Goal: Transaction & Acquisition: Book appointment/travel/reservation

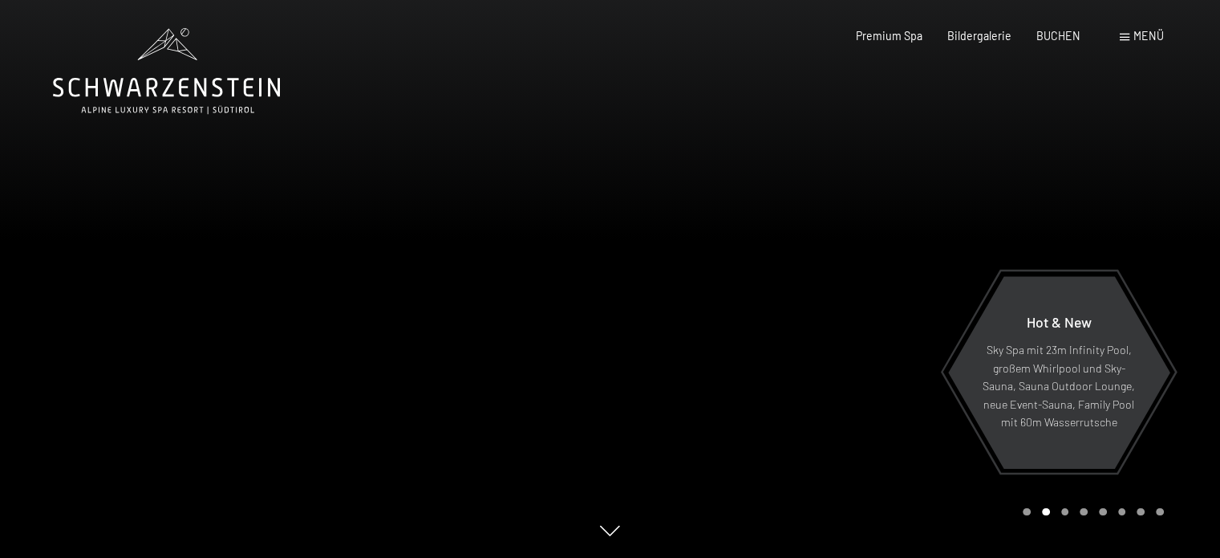
click at [1124, 37] on span at bounding box center [1125, 37] width 10 height 7
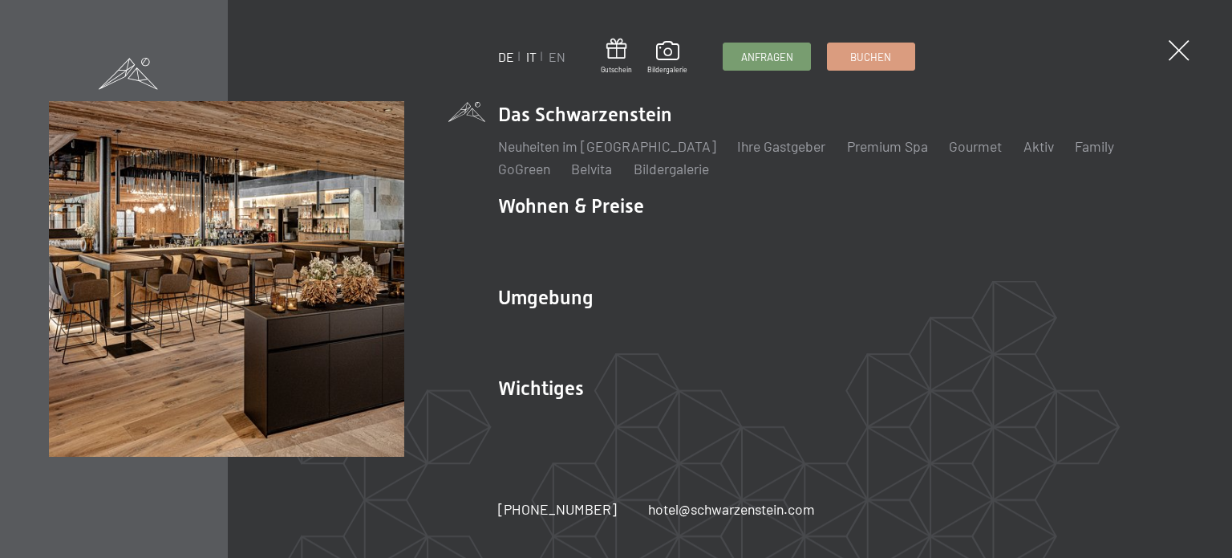
click at [529, 59] on link "IT" at bounding box center [531, 56] width 10 height 15
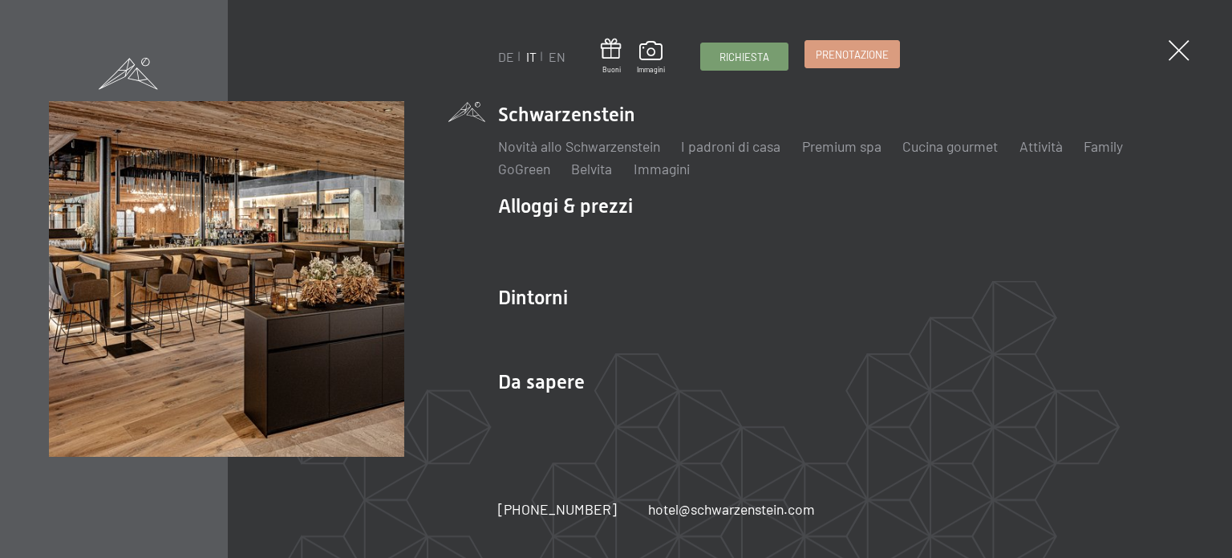
click at [832, 63] on link "Prenotazione" at bounding box center [852, 54] width 94 height 26
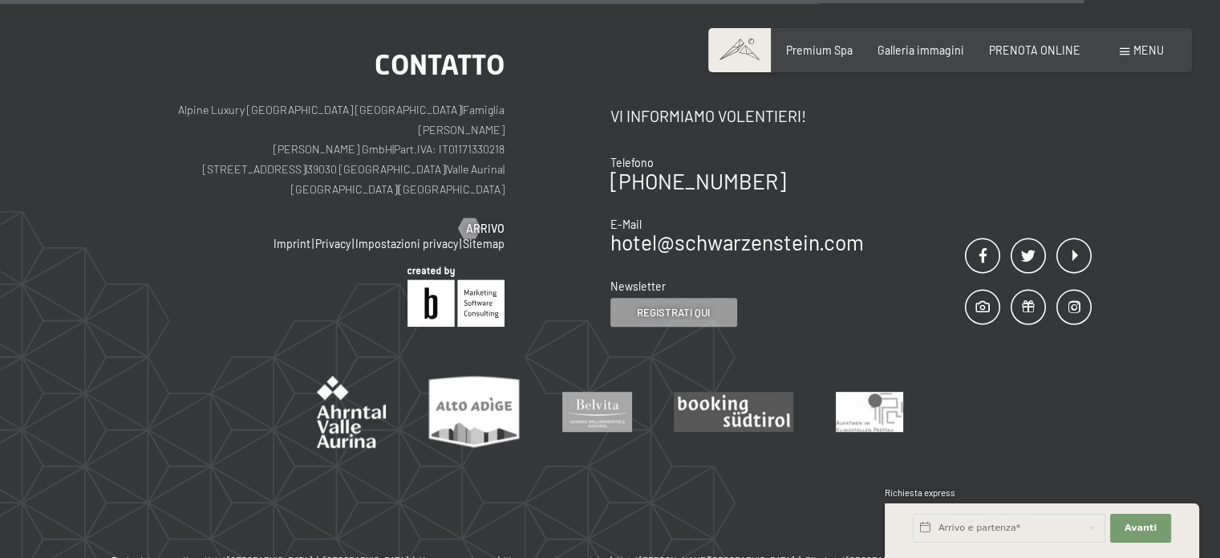
scroll to position [401, 0]
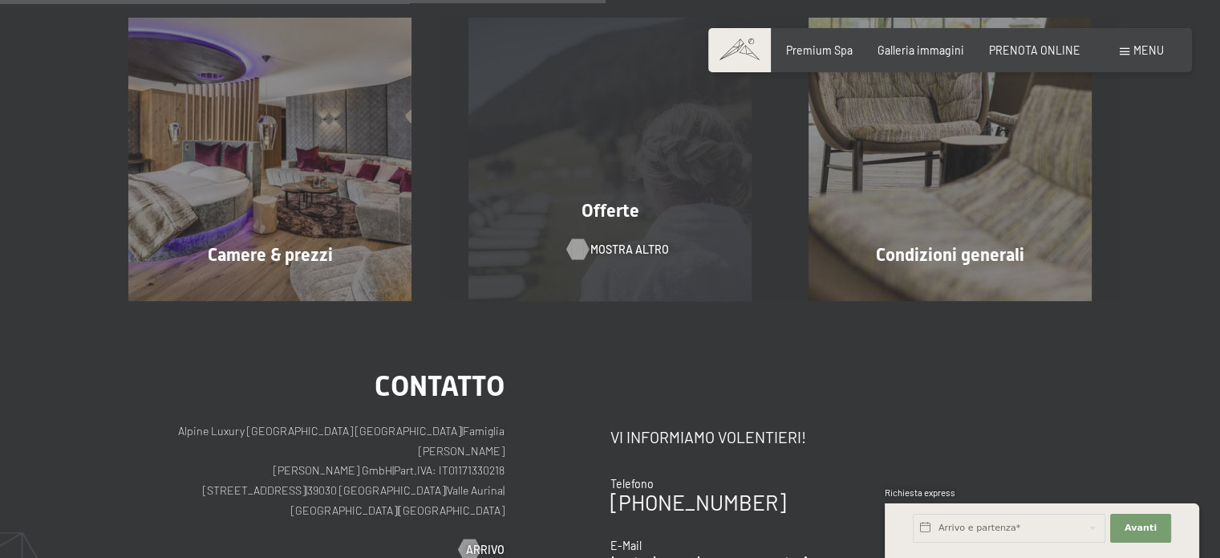
click at [620, 250] on span "mostra altro" at bounding box center [629, 249] width 79 height 16
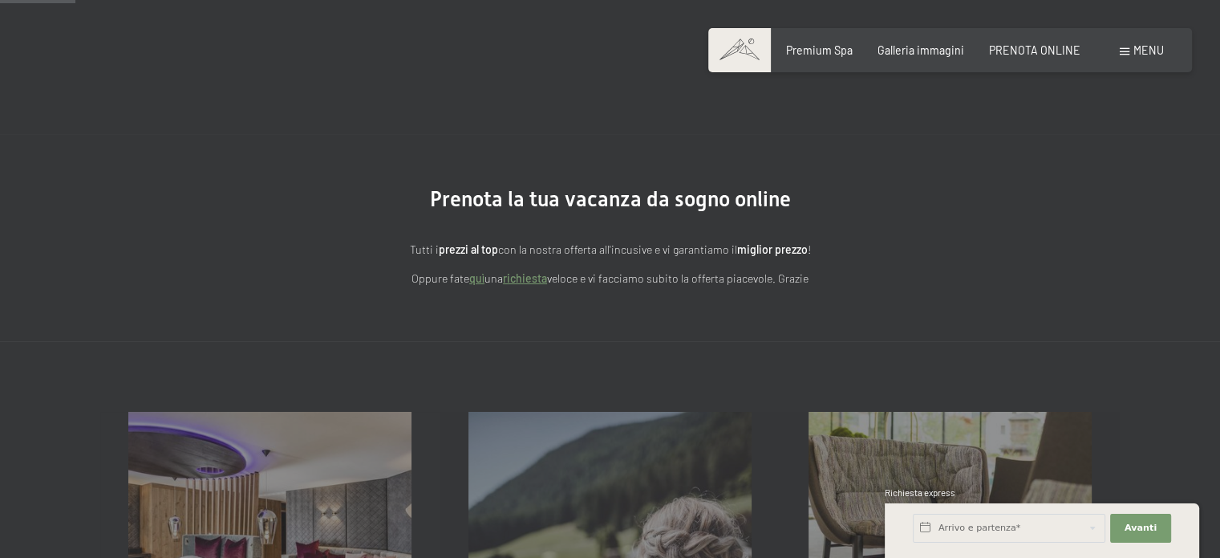
scroll to position [0, 0]
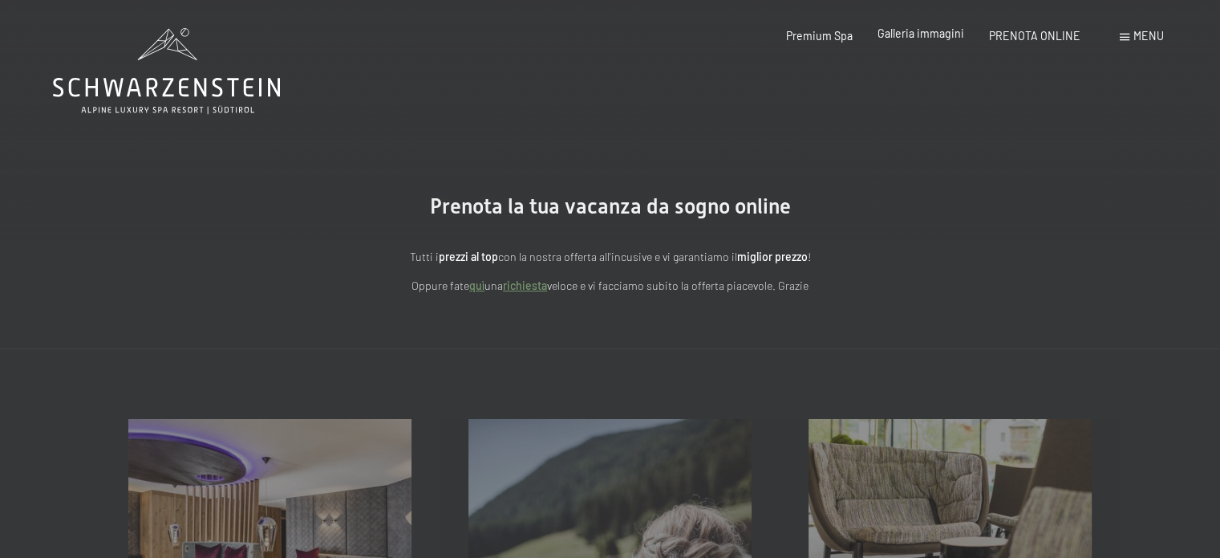
click at [907, 36] on span "Galleria immagini" at bounding box center [921, 33] width 87 height 14
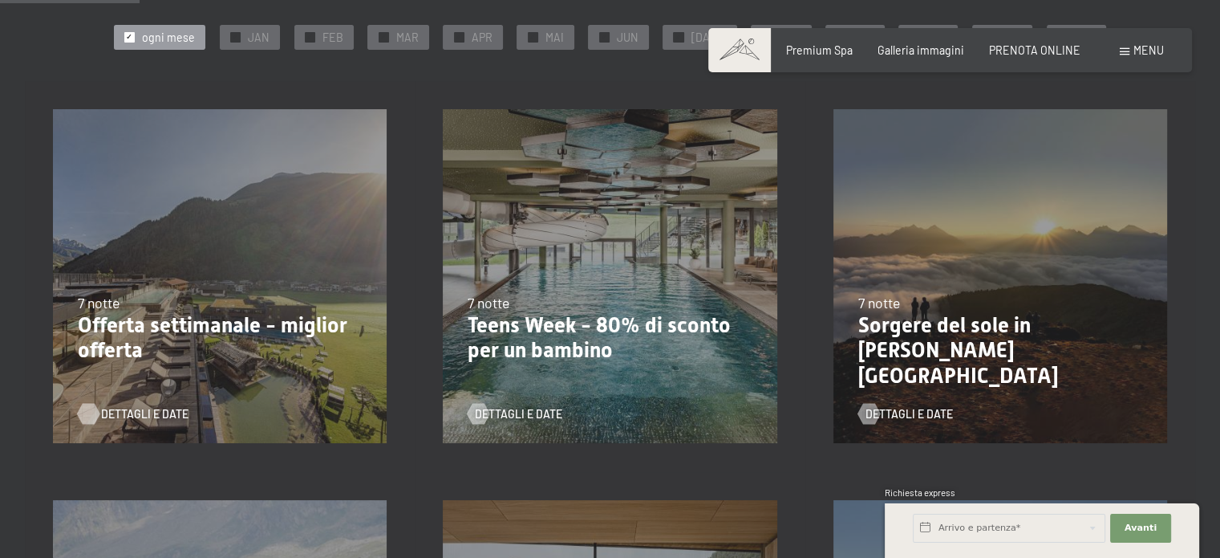
click at [136, 413] on span "Dettagli e Date" at bounding box center [144, 414] width 87 height 16
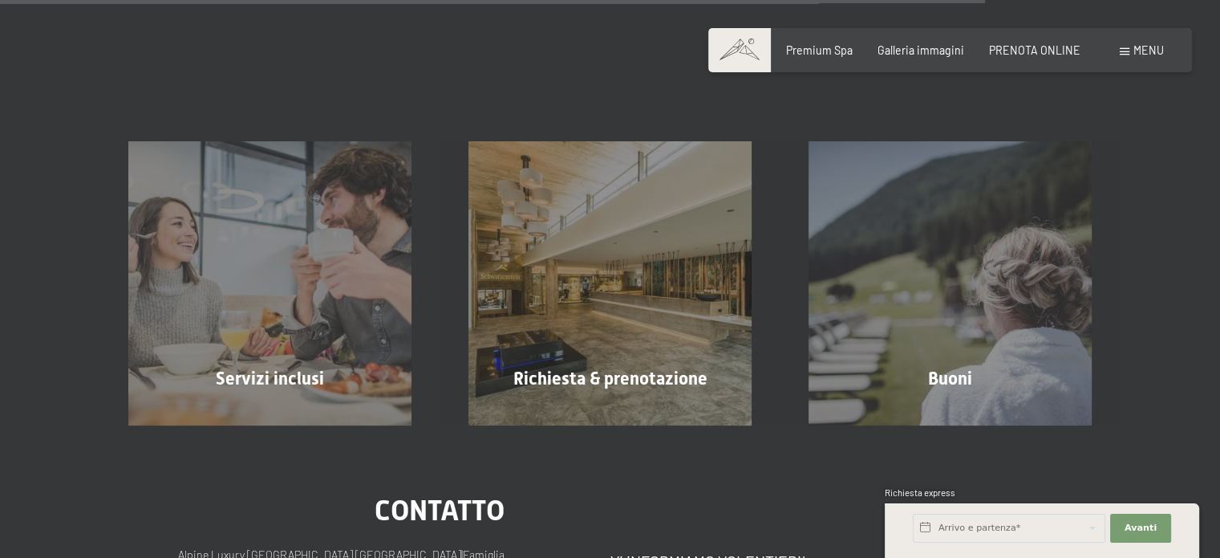
scroll to position [2327, 0]
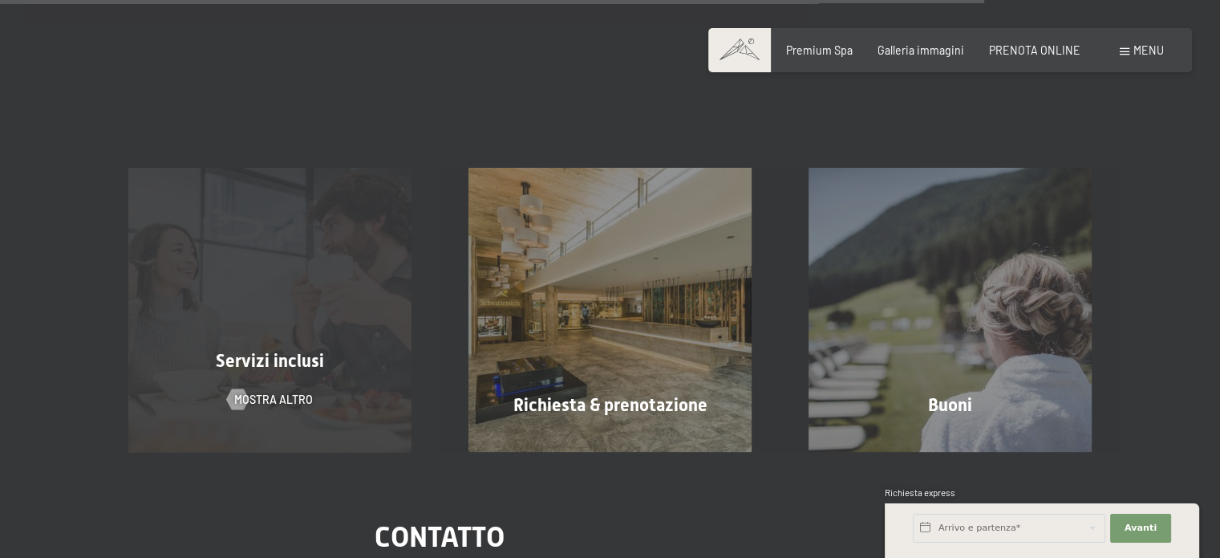
click at [274, 355] on span "Servizi inclusi" at bounding box center [270, 361] width 108 height 20
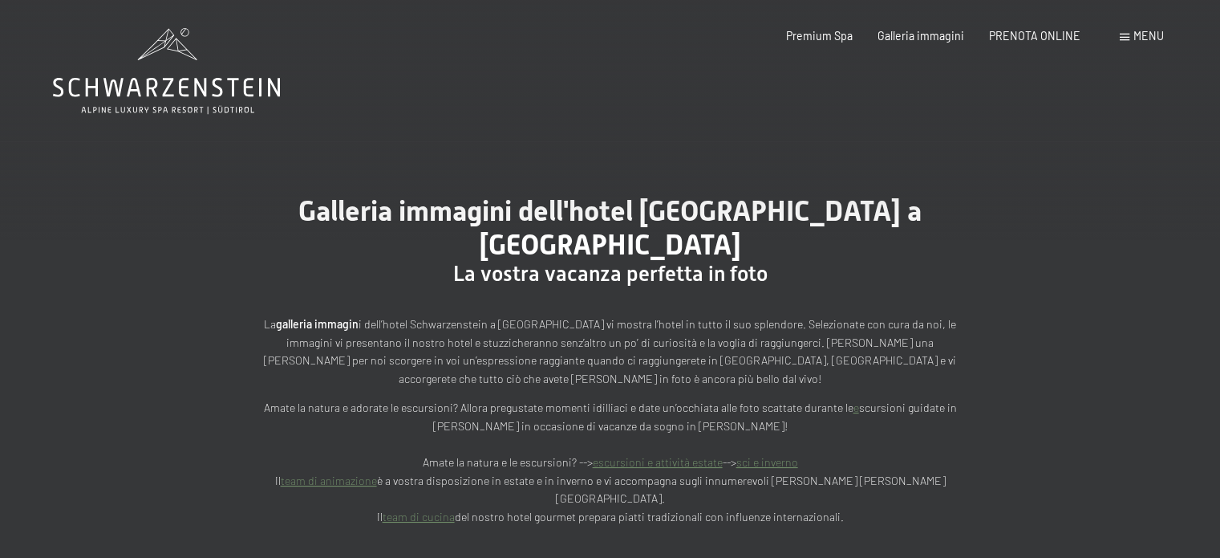
click at [1125, 34] on span at bounding box center [1125, 37] width 10 height 7
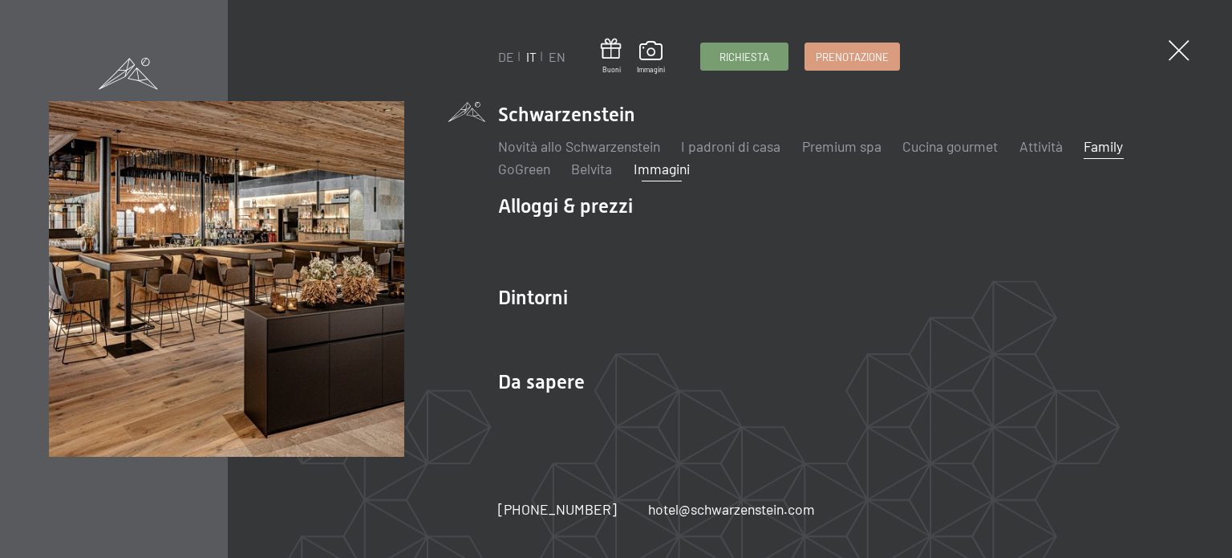
click at [1110, 144] on link "Family" at bounding box center [1103, 146] width 39 height 18
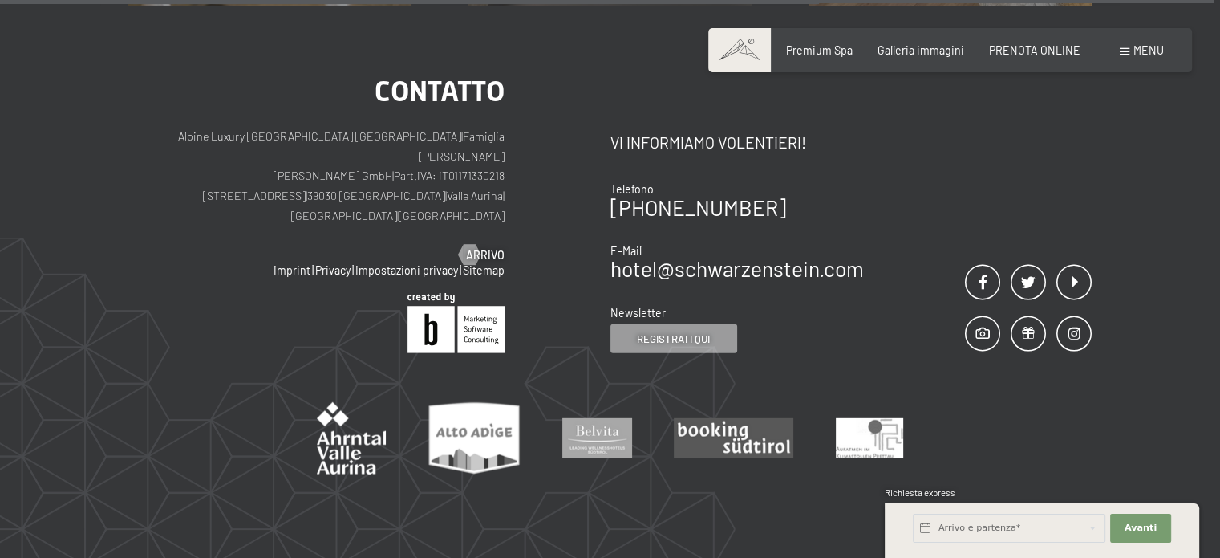
scroll to position [10677, 0]
